Goal: Find specific page/section: Find specific page/section

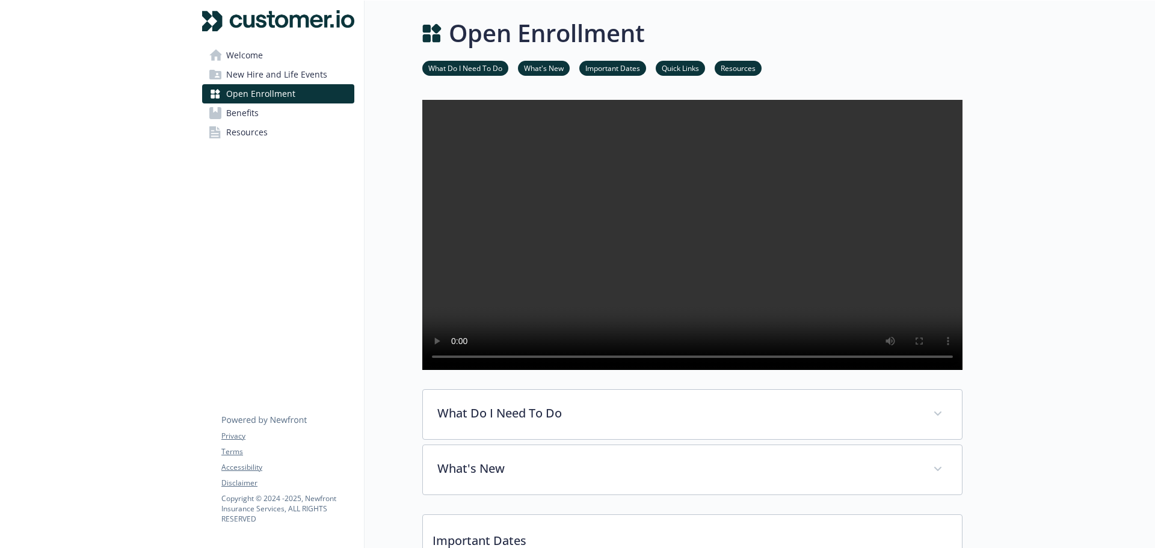
scroll to position [737, 0]
